Goal: Find specific page/section: Find specific page/section

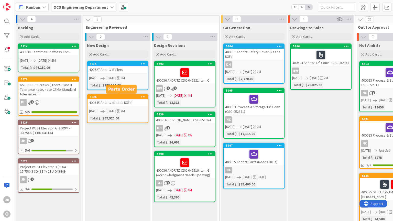
click at [116, 99] on div "400645 Andritz (Needs DXFs)" at bounding box center [117, 102] width 60 height 7
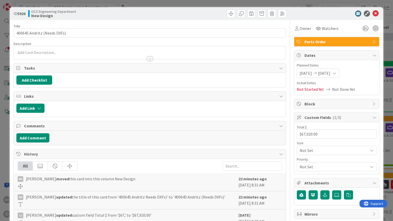
click at [318, 40] on span "Parts Order" at bounding box center [336, 42] width 65 height 6
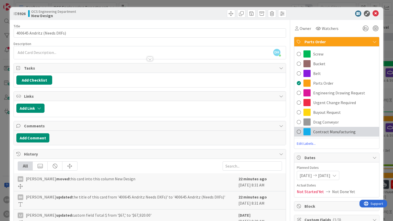
click at [298, 131] on div "Contract Manufacturing" at bounding box center [336, 132] width 85 height 10
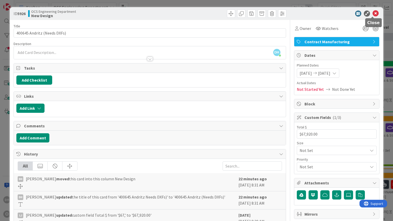
click at [372, 13] on icon at bounding box center [375, 13] width 6 height 6
